Goal: Transaction & Acquisition: Purchase product/service

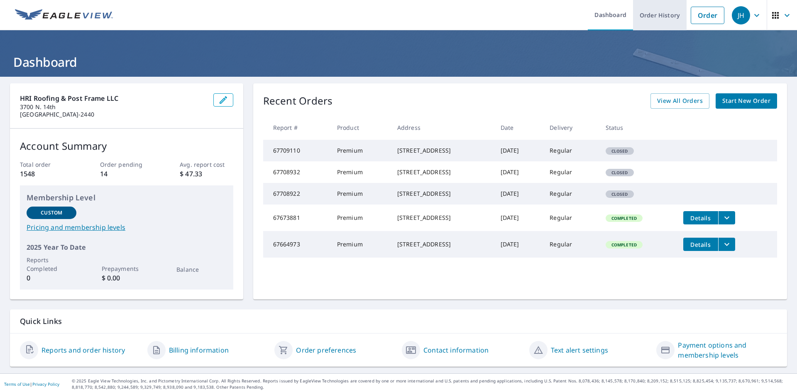
click at [652, 18] on link "Order History" at bounding box center [660, 15] width 54 height 30
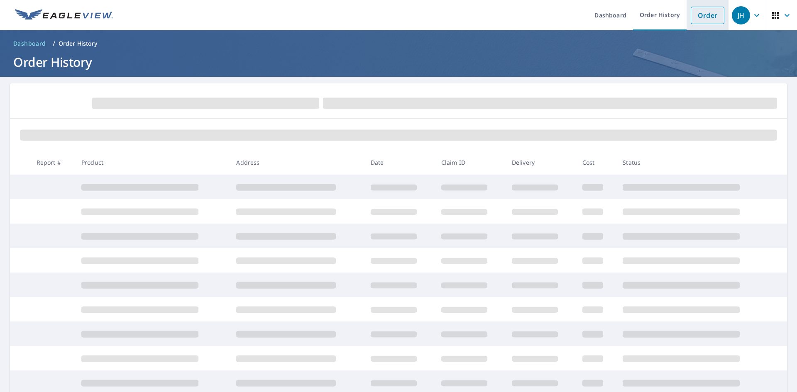
click at [708, 15] on link "Order" at bounding box center [708, 15] width 34 height 17
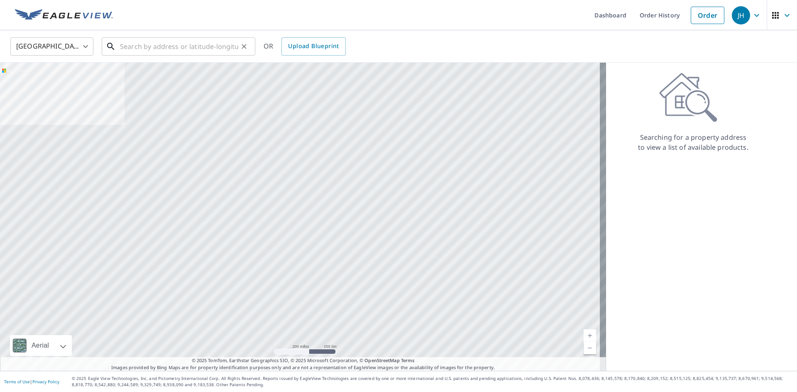
click at [220, 44] on input "text" at bounding box center [179, 46] width 118 height 23
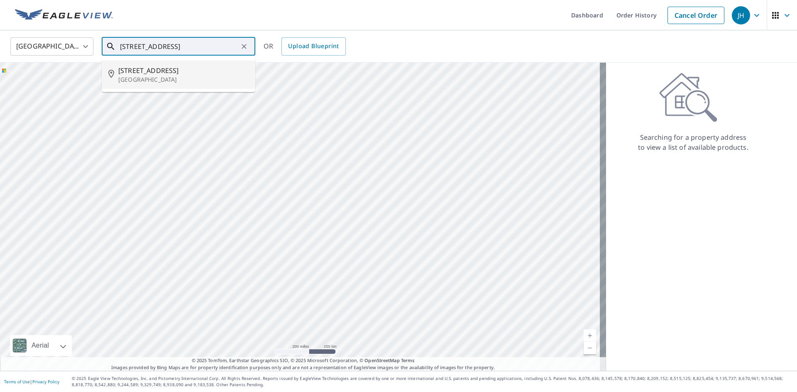
drag, startPoint x: 164, startPoint y: 80, endPoint x: 169, endPoint y: 76, distance: 6.8
click at [167, 78] on p "[GEOGRAPHIC_DATA]" at bounding box center [183, 80] width 130 height 8
type input "[STREET_ADDRESS]"
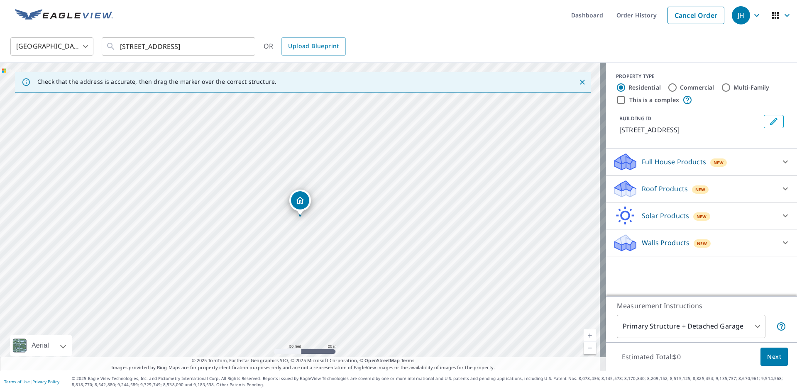
drag, startPoint x: 224, startPoint y: 201, endPoint x: 232, endPoint y: 203, distance: 8.1
drag, startPoint x: 319, startPoint y: 192, endPoint x: 396, endPoint y: 232, distance: 86.9
drag, startPoint x: 432, startPoint y: 254, endPoint x: 375, endPoint y: 283, distance: 63.8
click at [375, 283] on div "[STREET_ADDRESS]" at bounding box center [303, 217] width 606 height 308
drag, startPoint x: 381, startPoint y: 163, endPoint x: 380, endPoint y: 152, distance: 10.8
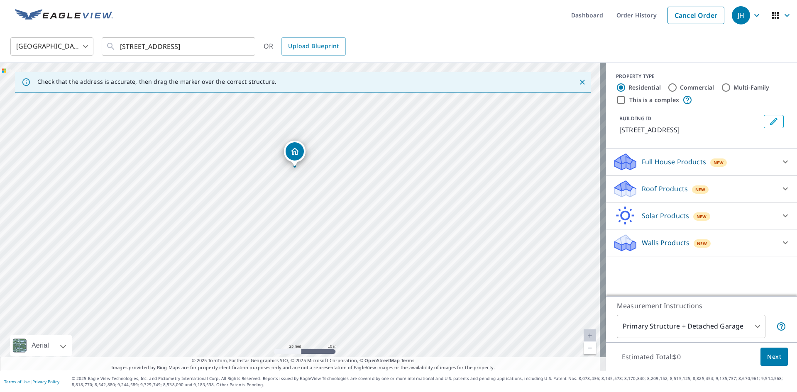
drag, startPoint x: 363, startPoint y: 265, endPoint x: 356, endPoint y: 228, distance: 37.5
click at [356, 228] on div "[STREET_ADDRESS]" at bounding box center [303, 217] width 606 height 308
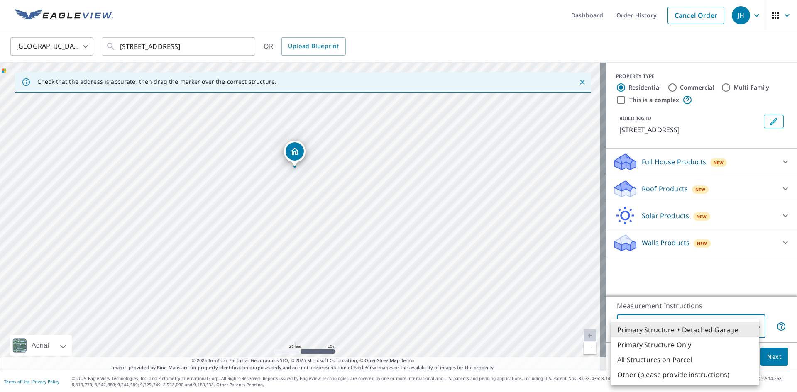
click at [673, 336] on body "JH JH Dashboard Order History Cancel Order JH [GEOGRAPHIC_DATA] [GEOGRAPHIC_DAT…" at bounding box center [398, 196] width 797 height 392
click at [678, 349] on li "Primary Structure Only" at bounding box center [684, 344] width 149 height 15
type input "2"
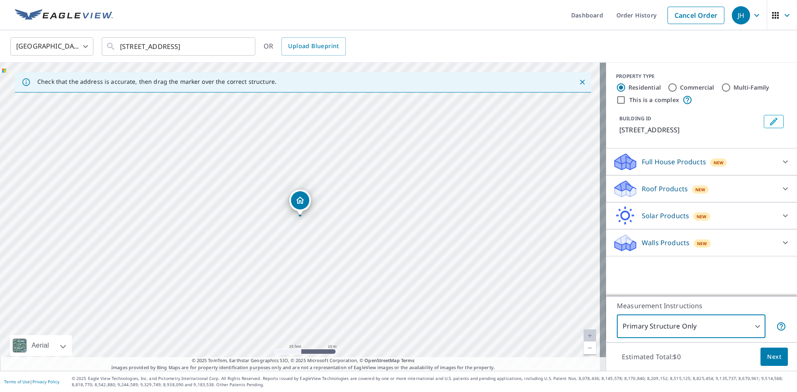
click at [644, 192] on div "Roof Products New" at bounding box center [694, 189] width 163 height 20
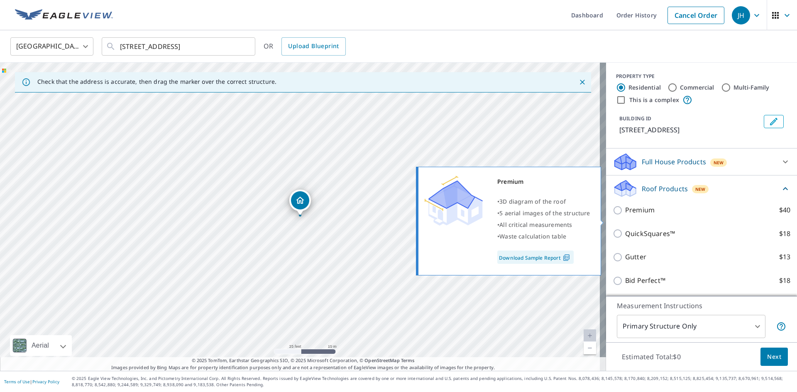
click at [627, 215] on p "Premium" at bounding box center [639, 210] width 29 height 10
click at [625, 215] on input "Premium $40" at bounding box center [619, 210] width 12 height 10
checkbox input "true"
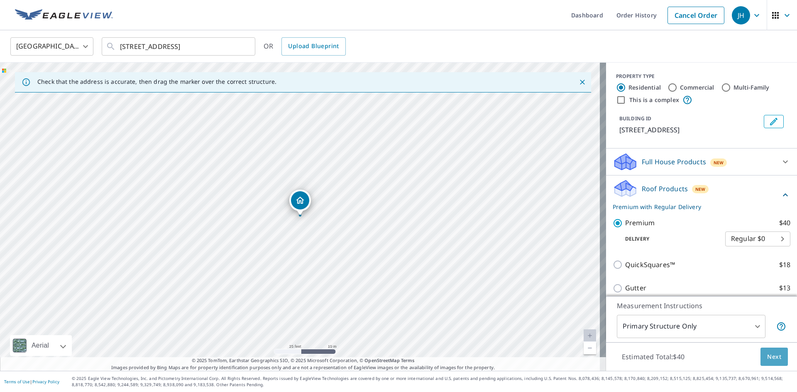
click at [767, 360] on span "Next" at bounding box center [774, 357] width 14 height 10
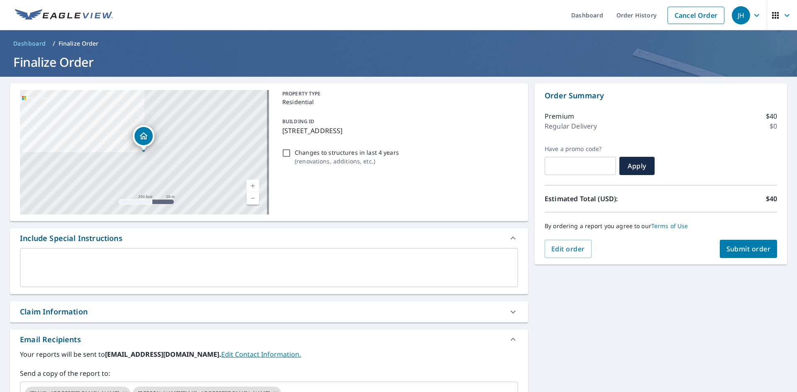
click at [730, 260] on div "Order Summary Premium $40 Regular Delivery $0 Have a promo code? ​ Apply Estima…" at bounding box center [661, 173] width 252 height 181
click at [731, 256] on button "Submit order" at bounding box center [749, 249] width 58 height 18
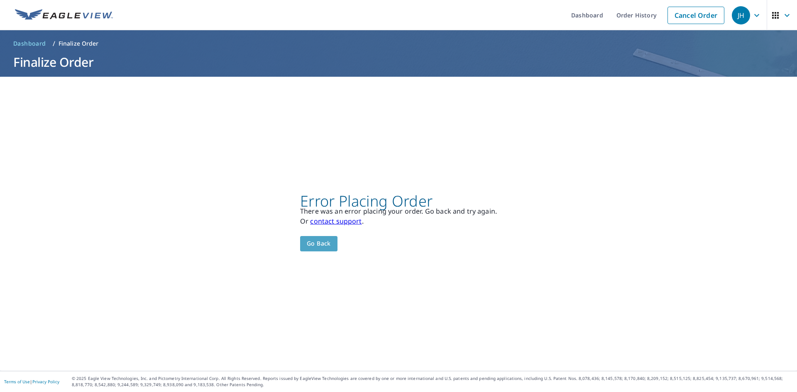
click at [320, 251] on button "Go back" at bounding box center [318, 243] width 37 height 15
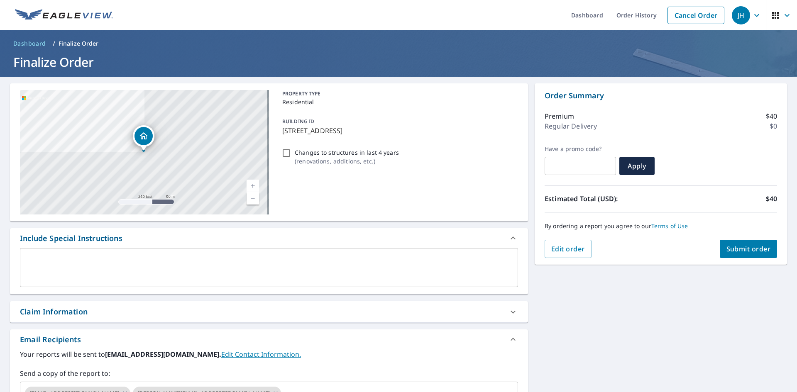
click at [492, 159] on div "PROPERTY TYPE Residential BUILDING ID [STREET_ADDRESS] Changes to structures in…" at bounding box center [398, 152] width 239 height 124
click at [626, 19] on link "Order History" at bounding box center [637, 15] width 54 height 30
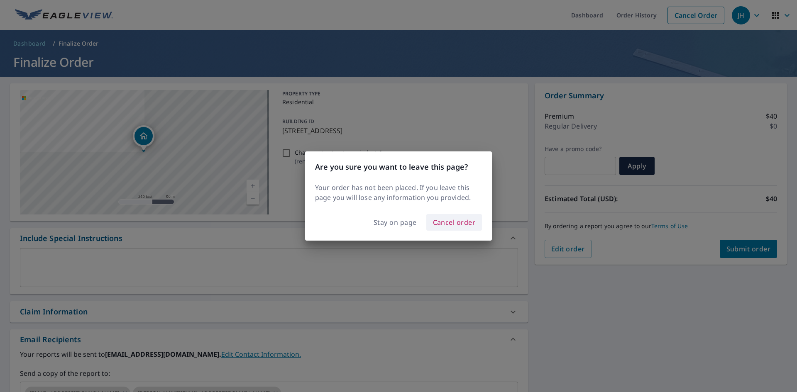
click at [444, 222] on span "Cancel order" at bounding box center [454, 223] width 43 height 12
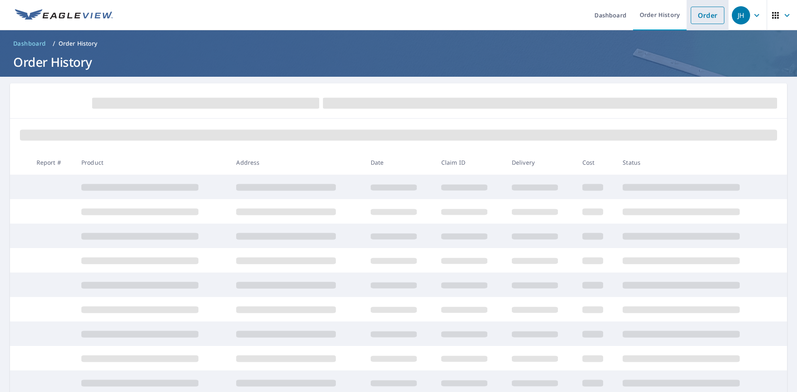
click at [706, 16] on link "Order" at bounding box center [708, 15] width 34 height 17
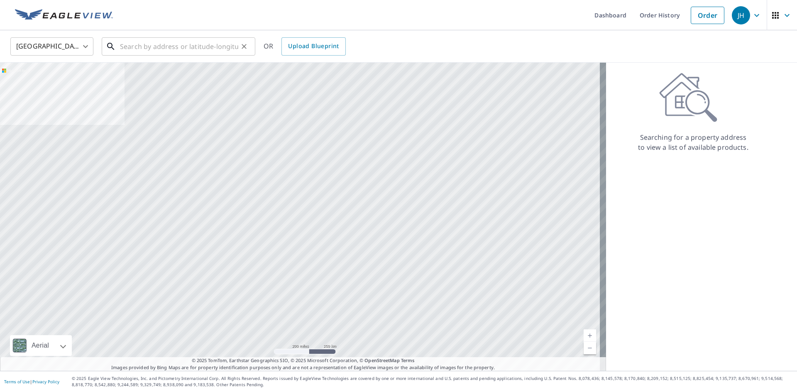
drag, startPoint x: 199, startPoint y: 45, endPoint x: 204, endPoint y: 43, distance: 5.6
click at [203, 44] on input "text" at bounding box center [179, 46] width 118 height 23
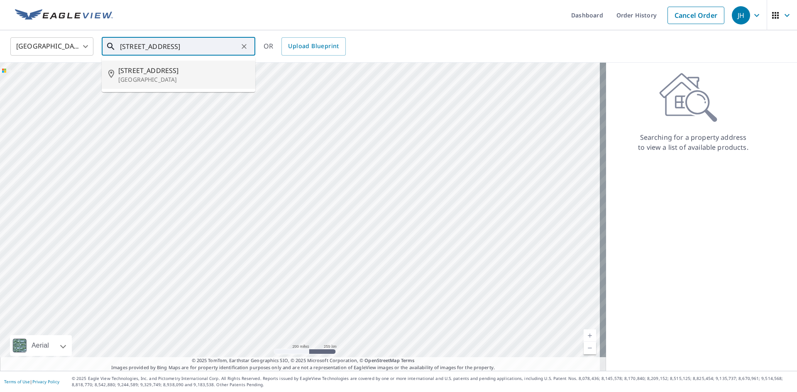
click at [170, 83] on p "[GEOGRAPHIC_DATA]" at bounding box center [183, 80] width 130 height 8
type input "[STREET_ADDRESS]"
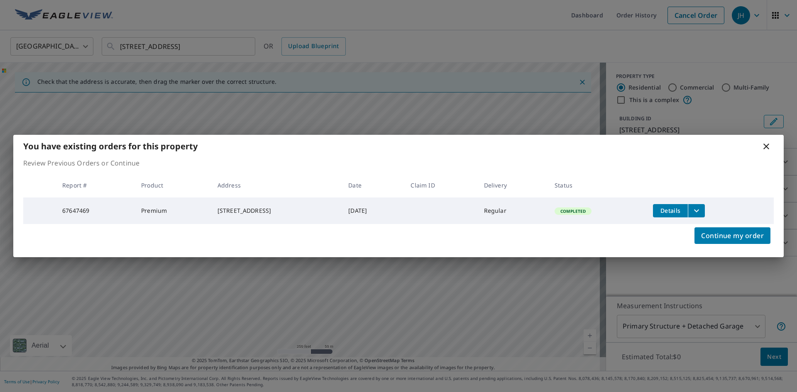
click at [676, 209] on span "Details" at bounding box center [670, 211] width 25 height 8
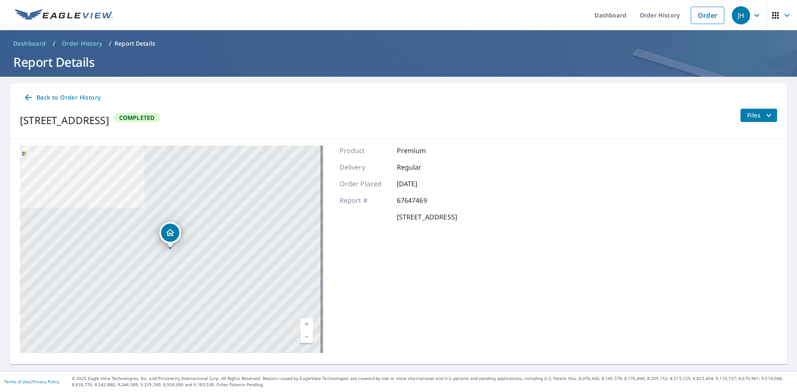
click at [750, 121] on button "Files" at bounding box center [758, 115] width 37 height 13
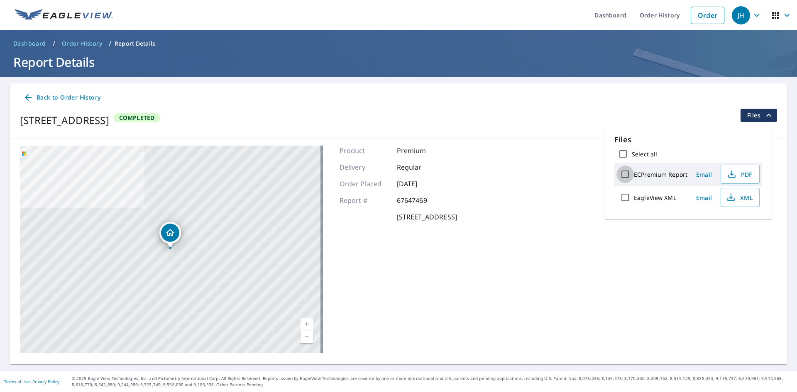
click at [627, 178] on input "ECPremium Report" at bounding box center [624, 174] width 17 height 17
checkbox input "true"
click at [741, 226] on span "Download" at bounding box center [730, 227] width 44 height 10
